Goal: Information Seeking & Learning: Understand process/instructions

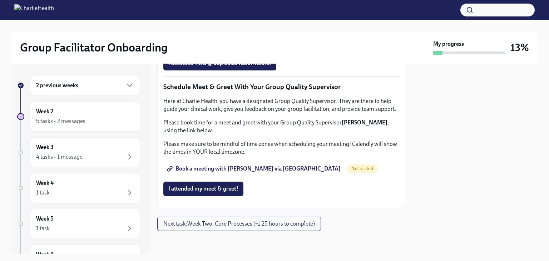
scroll to position [950, 0]
click at [279, 225] on span "Next task : Week Two: Core Processes (~1.25 hours to complete)" at bounding box center [239, 223] width 152 height 7
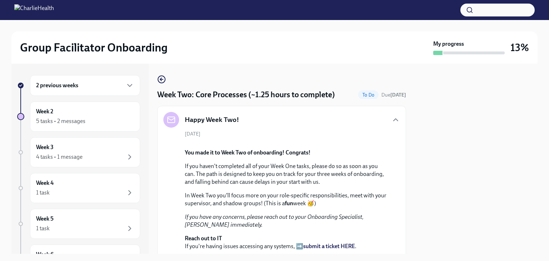
click at [279, 143] on button "Zoom image" at bounding box center [287, 143] width 204 height 0
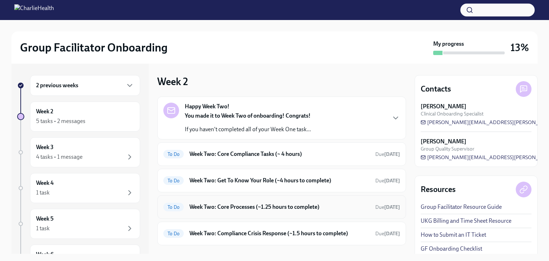
click at [238, 206] on h6 "Week Two: Core Processes (~1.25 hours to complete)" at bounding box center [280, 207] width 180 height 8
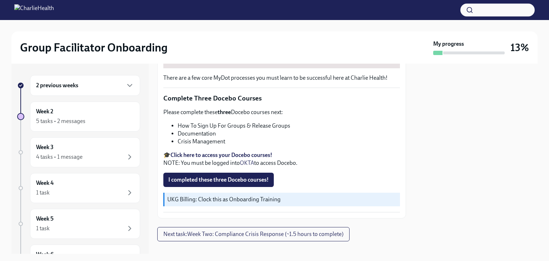
scroll to position [250, 0]
click at [230, 231] on span "Next task : Week Two: Compliance Crisis Response (~1.5 hours to complete)" at bounding box center [253, 234] width 180 height 7
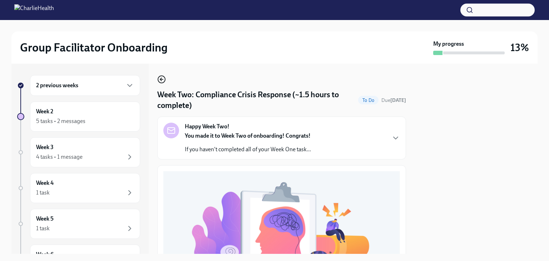
click at [161, 82] on icon "button" at bounding box center [161, 79] width 9 height 9
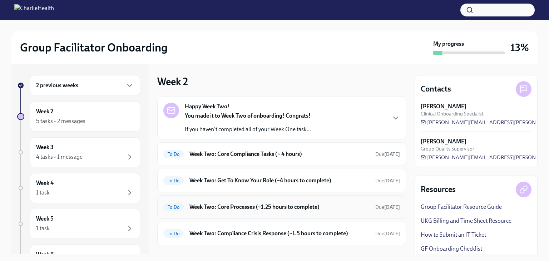
click at [221, 208] on h6 "Week Two: Core Processes (~1.25 hours to complete)" at bounding box center [280, 207] width 180 height 8
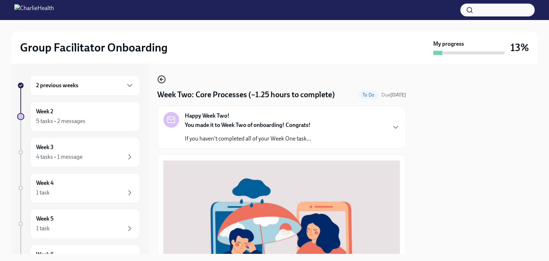
click at [159, 79] on icon "button" at bounding box center [161, 79] width 9 height 9
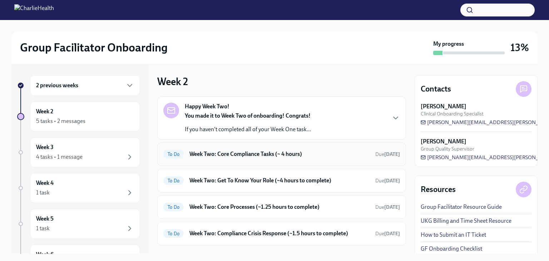
click at [206, 151] on h6 "Week Two: Core Compliance Tasks (~ 4 hours)" at bounding box center [280, 154] width 180 height 8
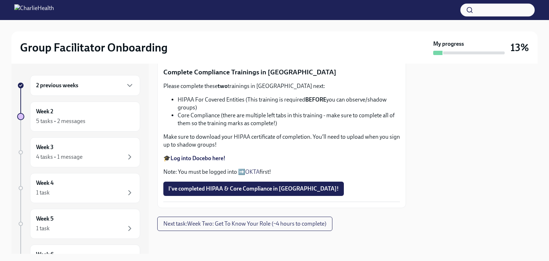
scroll to position [445, 0]
click at [263, 228] on button "Next task : Week Two: Get To Know Your Role (~4 hours to complete)" at bounding box center [244, 224] width 175 height 14
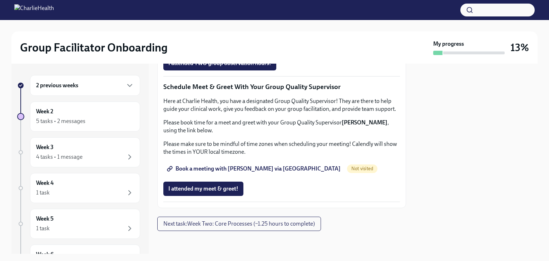
scroll to position [715, 0]
click at [256, 225] on span "Next task : Week Two: Core Processes (~1.25 hours to complete)" at bounding box center [239, 223] width 152 height 7
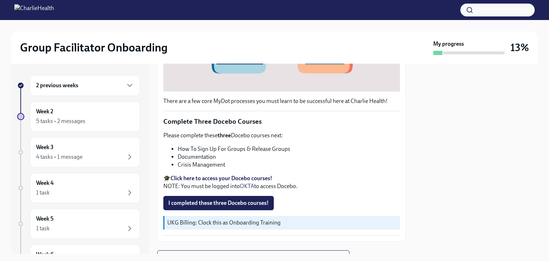
scroll to position [257, 0]
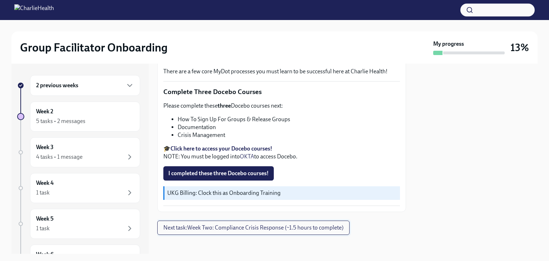
click at [251, 226] on span "Next task : Week Two: Compliance Crisis Response (~1.5 hours to complete)" at bounding box center [253, 227] width 180 height 7
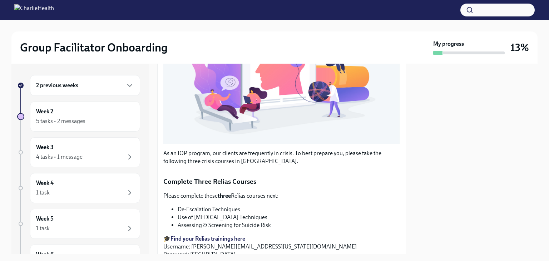
scroll to position [245, 0]
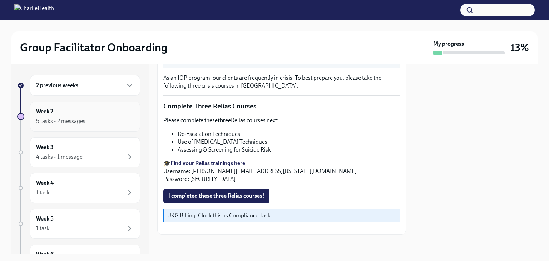
click at [88, 117] on div "5 tasks • 2 messages" at bounding box center [85, 121] width 98 height 9
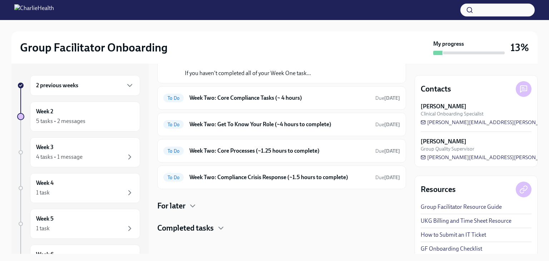
scroll to position [58, 0]
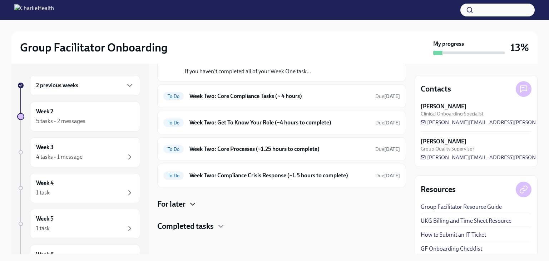
click at [196, 204] on icon "button" at bounding box center [192, 204] width 9 height 9
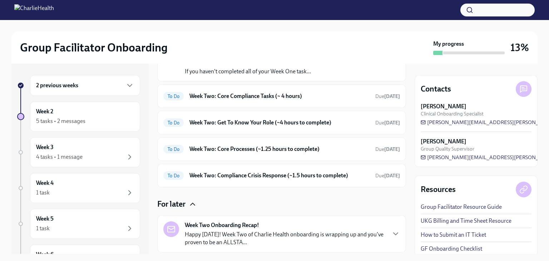
click at [193, 203] on icon "button" at bounding box center [193, 204] width 4 height 2
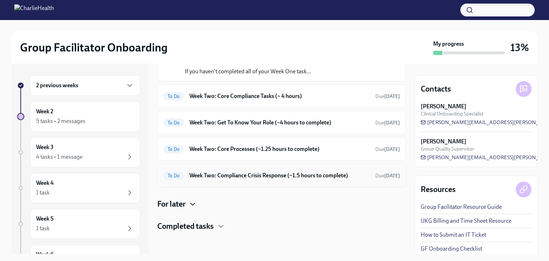
click at [208, 177] on h6 "Week Two: Compliance Crisis Response (~1.5 hours to complete)" at bounding box center [280, 176] width 180 height 8
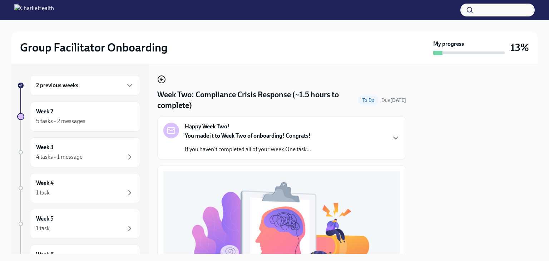
click at [162, 79] on icon "button" at bounding box center [161, 79] width 3 height 0
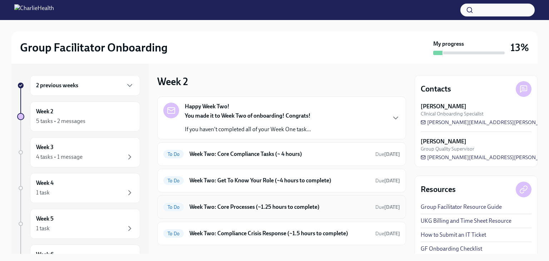
click at [212, 206] on h6 "Week Two: Core Processes (~1.25 hours to complete)" at bounding box center [280, 207] width 180 height 8
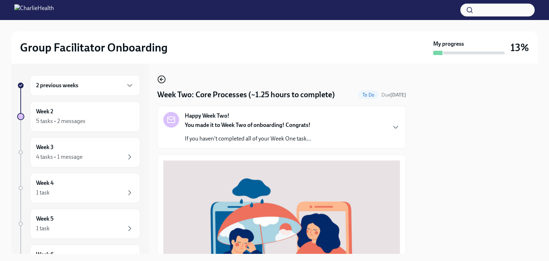
click at [162, 79] on icon "button" at bounding box center [161, 79] width 3 height 0
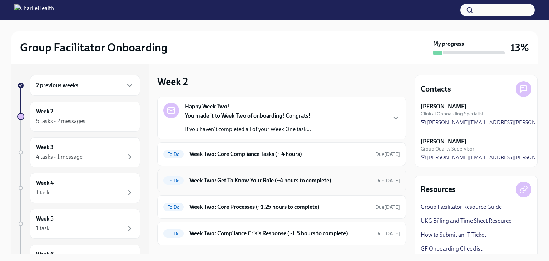
click at [234, 181] on h6 "Week Two: Get To Know Your Role (~4 hours to complete)" at bounding box center [280, 181] width 180 height 8
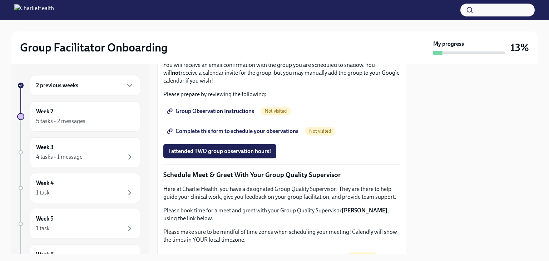
scroll to position [443, 0]
